Goal: Task Accomplishment & Management: Manage account settings

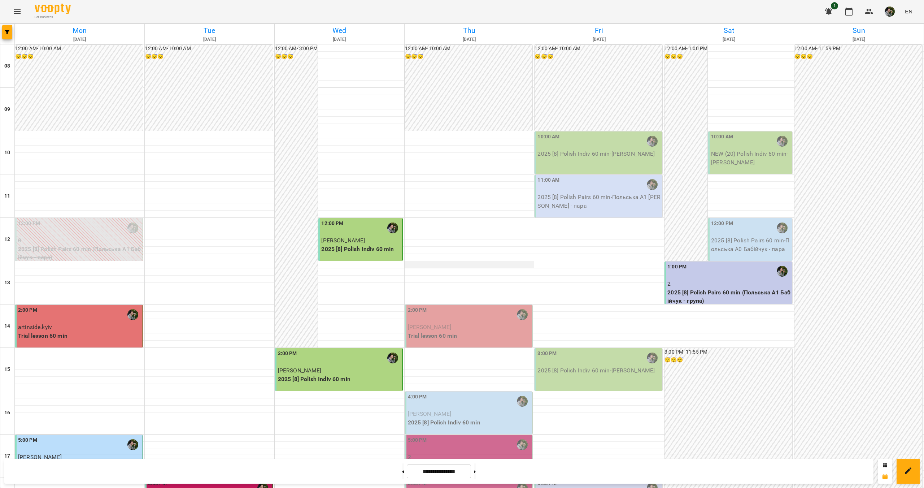
scroll to position [58, 0]
click at [452, 323] on span "[PERSON_NAME]" at bounding box center [430, 326] width 44 height 7
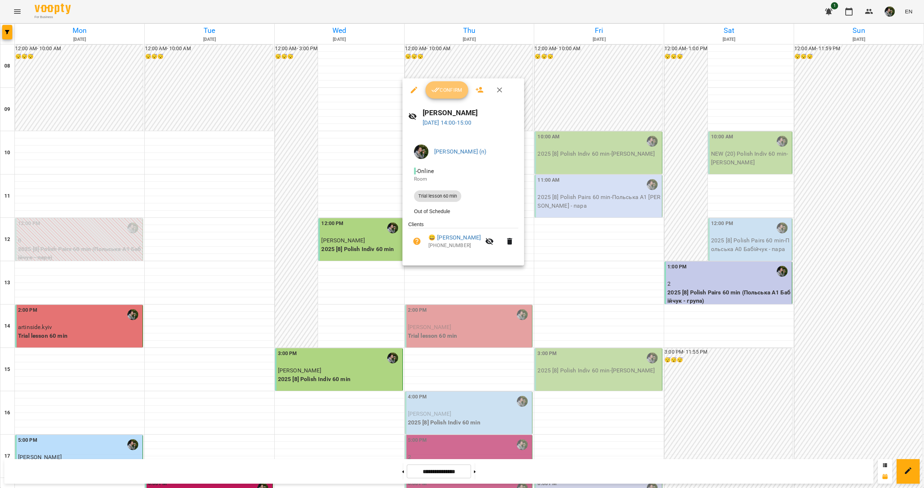
click at [436, 92] on icon "button" at bounding box center [435, 90] width 9 height 9
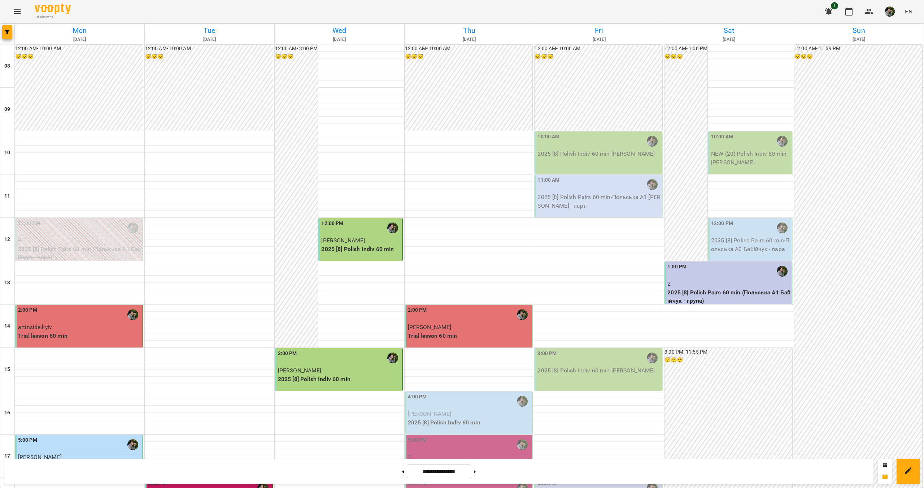
scroll to position [72, 0]
click at [468, 409] on p "[PERSON_NAME]" at bounding box center [469, 413] width 123 height 9
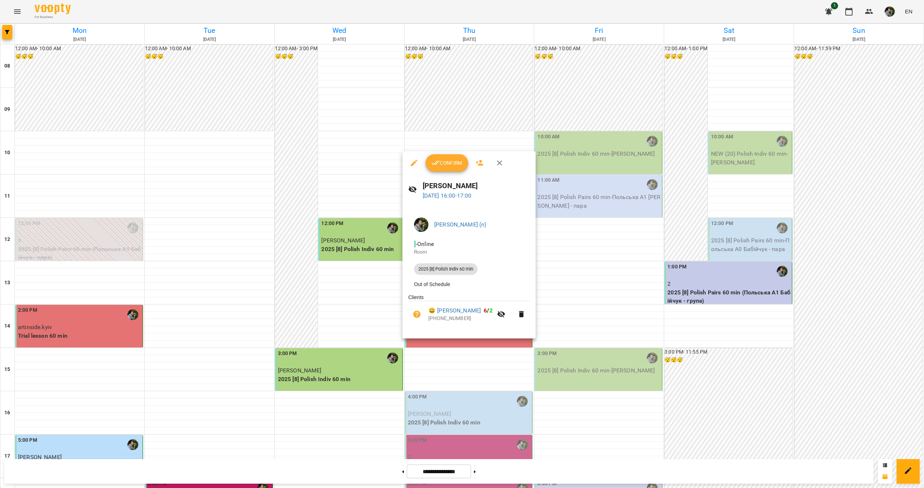
click at [443, 160] on span "Confirm" at bounding box center [446, 162] width 31 height 9
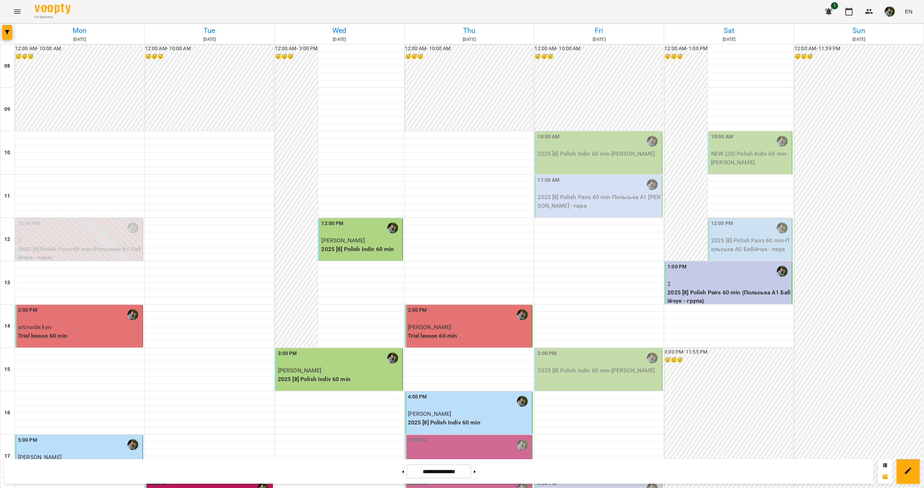
scroll to position [144, 0]
click at [446, 461] on p "2025 [8] Polish Pairs 60 min (Польська парні А1 [PERSON_NAME])" at bounding box center [469, 469] width 123 height 17
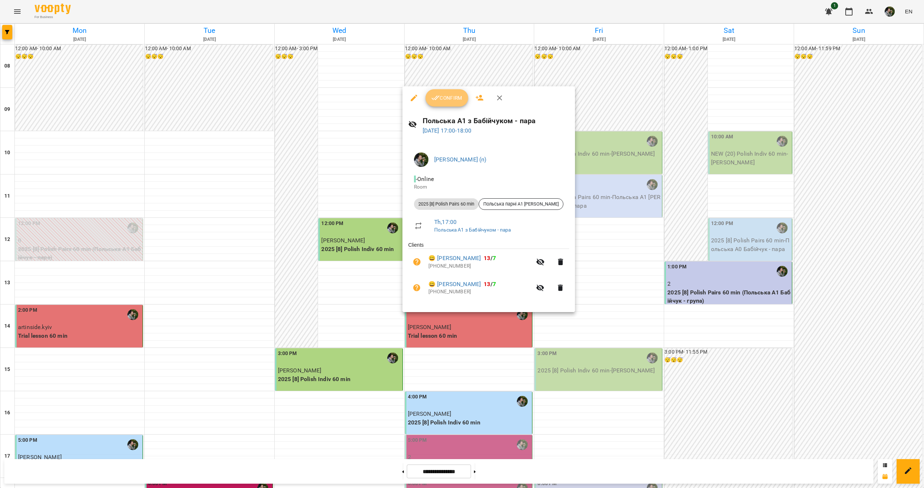
click at [446, 105] on button "Confirm" at bounding box center [447, 97] width 43 height 17
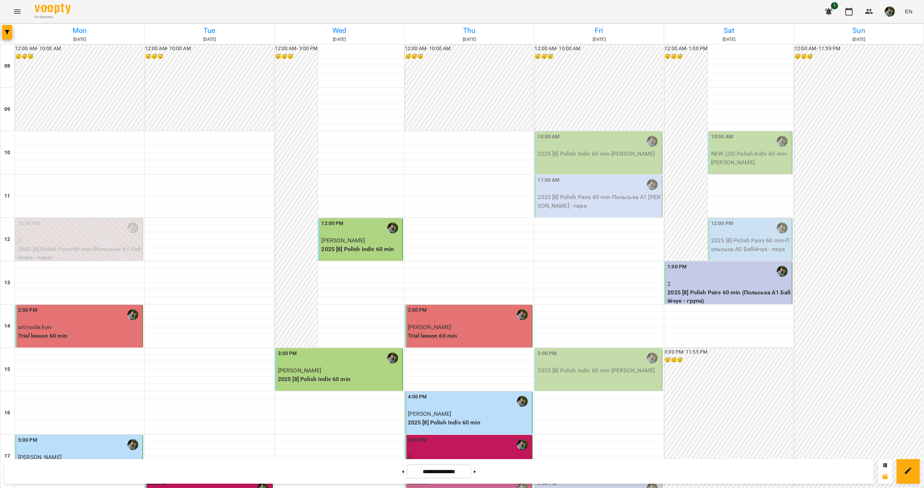
scroll to position [239, 0]
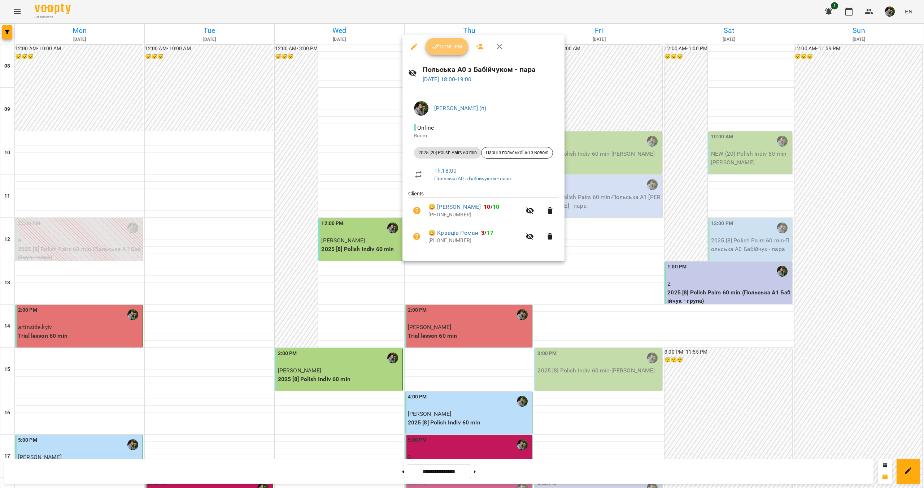
click at [441, 47] on span "Confirm" at bounding box center [446, 46] width 31 height 9
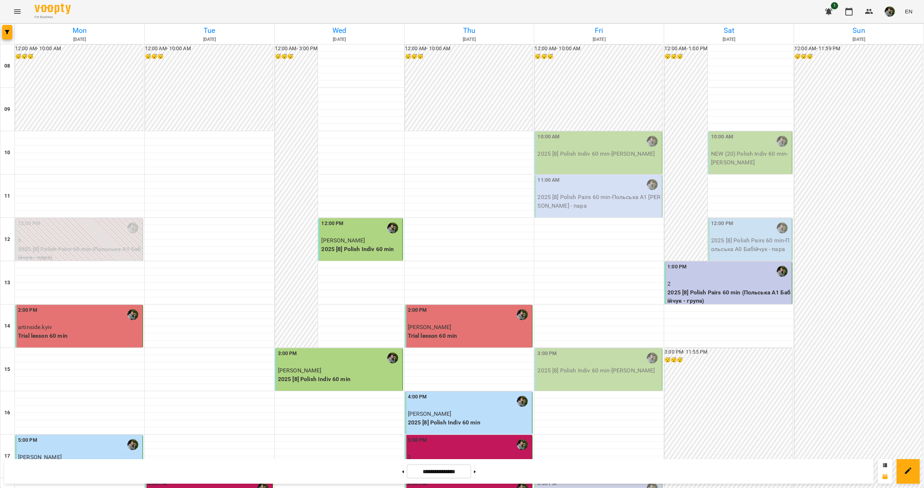
scroll to position [36, 0]
